Goal: Find specific page/section: Find specific page/section

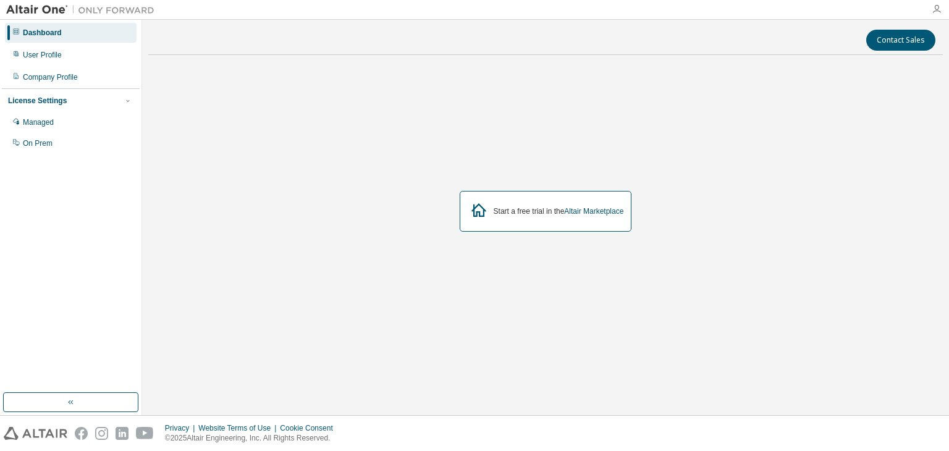
click at [936, 4] on icon "button" at bounding box center [936, 9] width 10 height 10
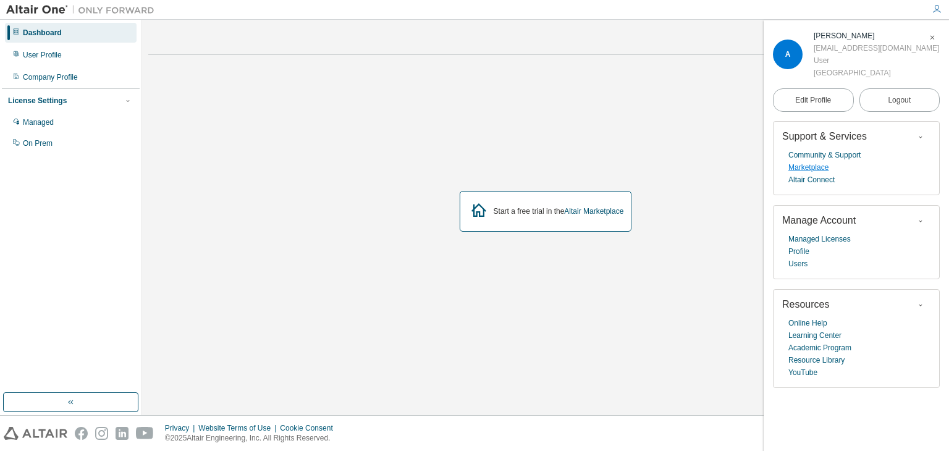
click at [805, 166] on link "Marketplace" at bounding box center [808, 167] width 40 height 12
